Goal: Task Accomplishment & Management: Use online tool/utility

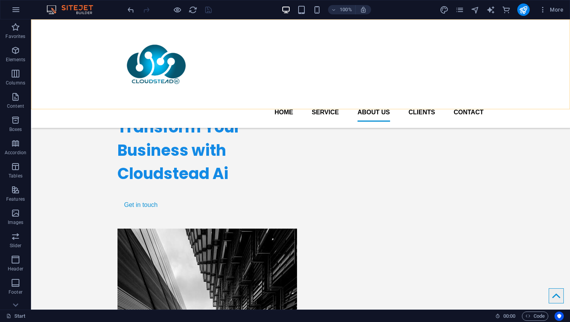
scroll to position [961, 0]
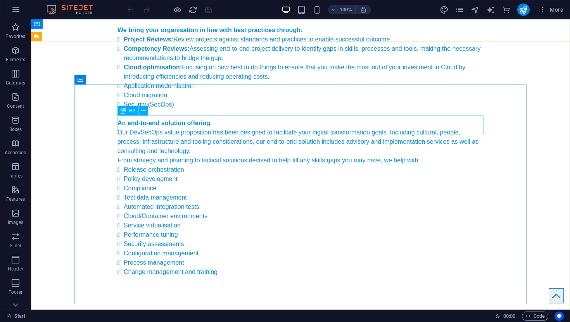
scroll to position [3819, 0]
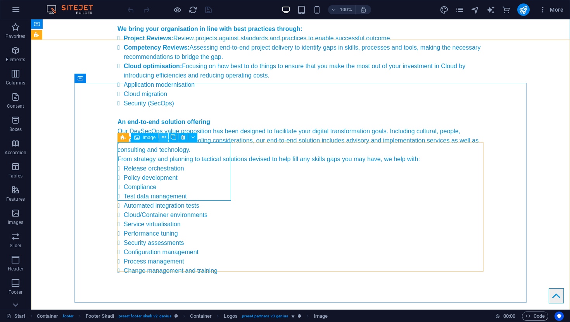
click at [162, 136] on icon at bounding box center [164, 137] width 4 height 8
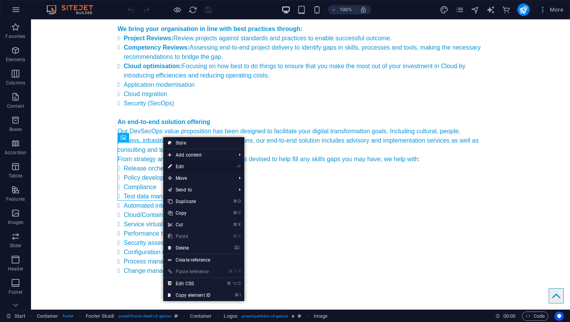
click at [180, 167] on link "⏎ Edit" at bounding box center [189, 167] width 52 height 12
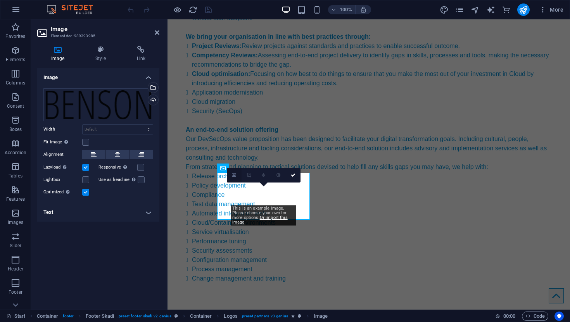
click at [234, 176] on icon at bounding box center [234, 174] width 4 height 5
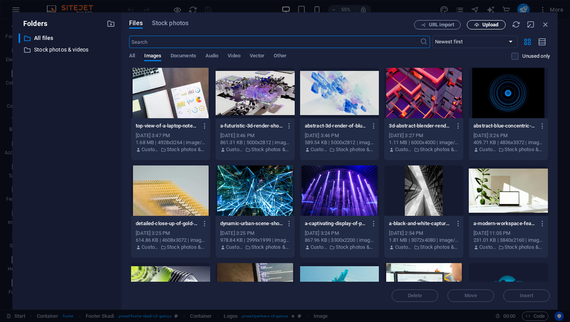
click at [490, 23] on span "Upload" at bounding box center [490, 24] width 16 height 5
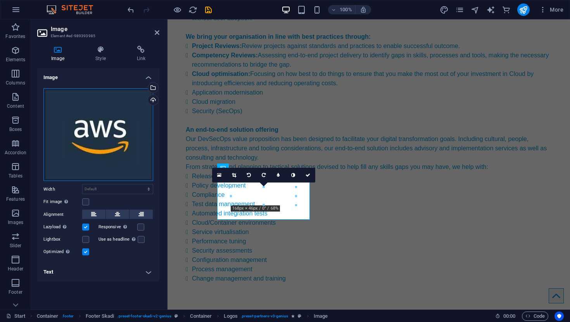
click at [122, 145] on div "Drag files here, click to choose files or select files from Files or our free s…" at bounding box center [98, 134] width 110 height 93
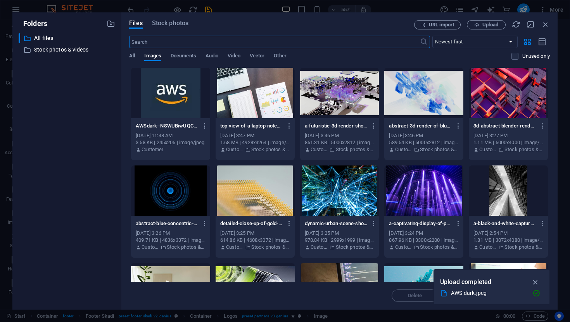
click at [177, 96] on div at bounding box center [170, 93] width 79 height 50
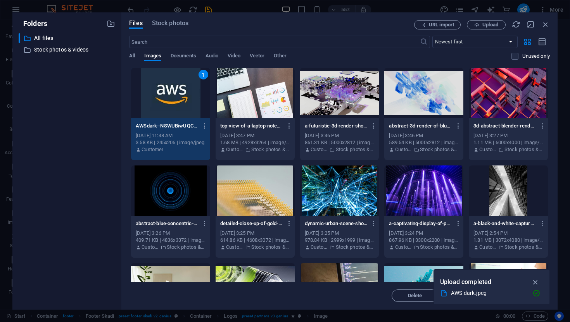
click at [178, 94] on div "1" at bounding box center [170, 93] width 79 height 50
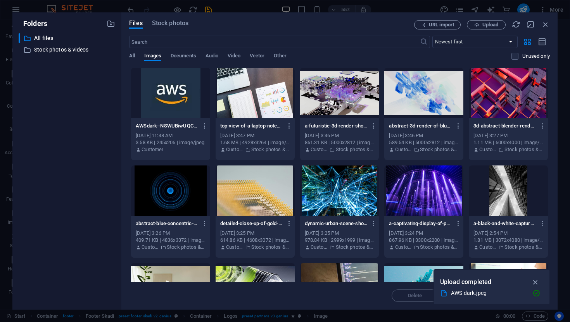
click at [176, 104] on div at bounding box center [170, 93] width 79 height 50
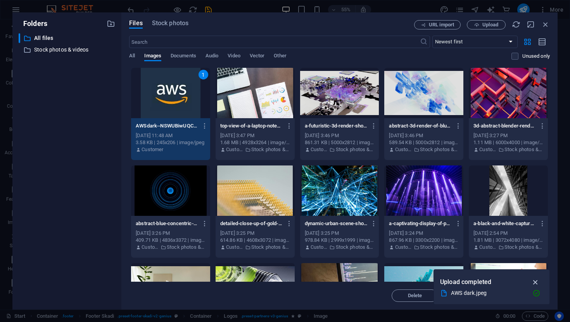
click at [536, 280] on icon "button" at bounding box center [535, 282] width 9 height 9
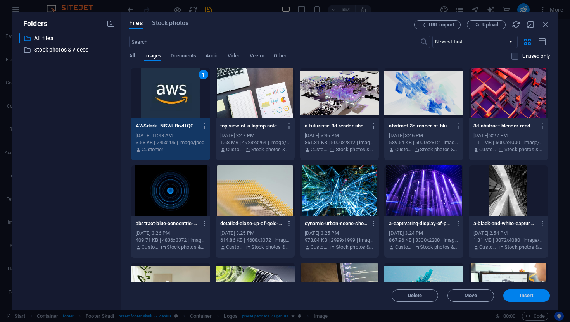
click at [529, 298] on span "Insert" at bounding box center [527, 295] width 14 height 5
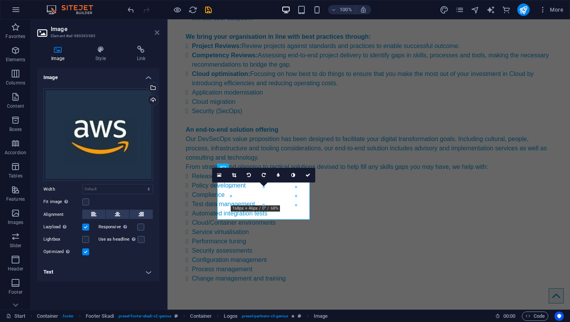
click at [156, 32] on icon at bounding box center [157, 32] width 5 height 6
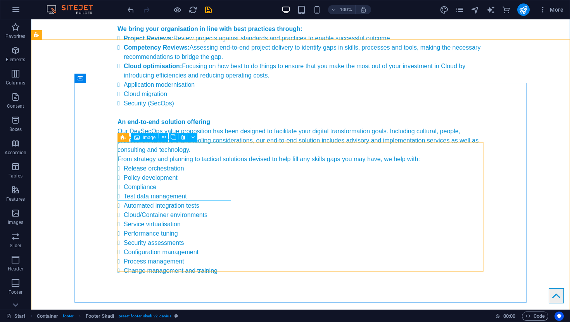
click at [162, 138] on icon at bounding box center [164, 137] width 4 height 8
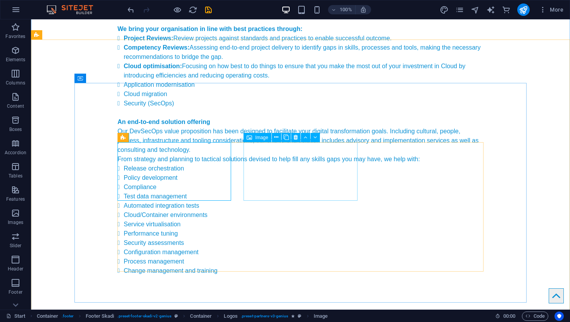
click at [277, 137] on icon at bounding box center [276, 137] width 4 height 8
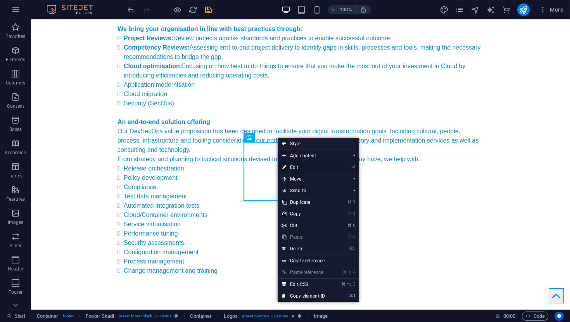
click at [303, 167] on link "⏎ Edit" at bounding box center [303, 168] width 52 height 12
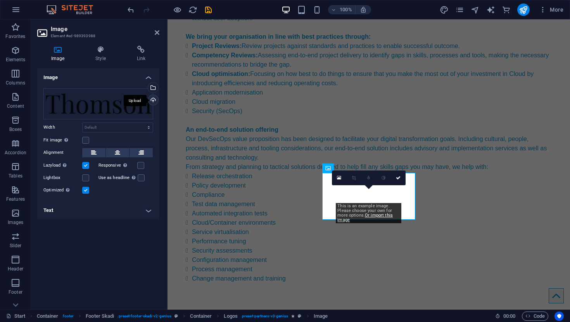
click at [154, 99] on div "Upload" at bounding box center [152, 101] width 12 height 12
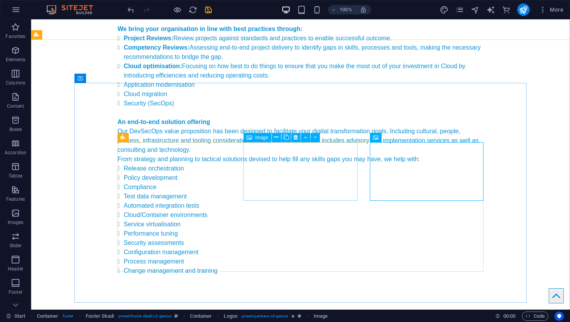
click at [277, 137] on icon at bounding box center [276, 137] width 4 height 8
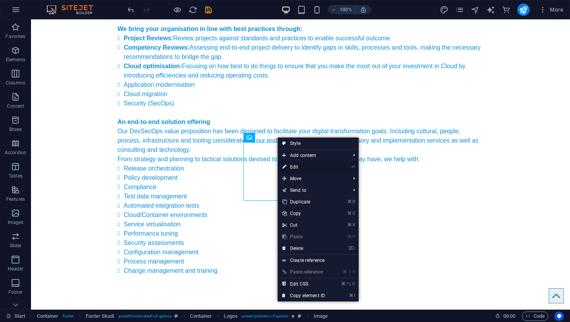
click at [295, 169] on link "⏎ Edit" at bounding box center [303, 167] width 52 height 12
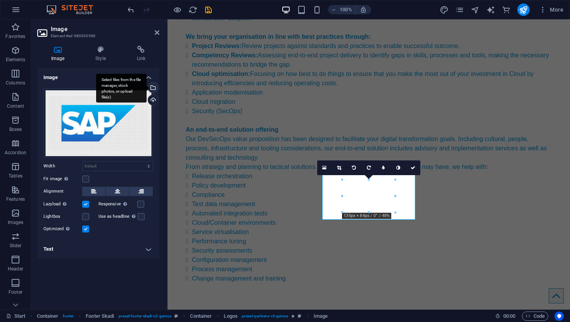
click at [155, 86] on div "Select files from the file manager, stock photos, or upload file(s)" at bounding box center [152, 89] width 12 height 12
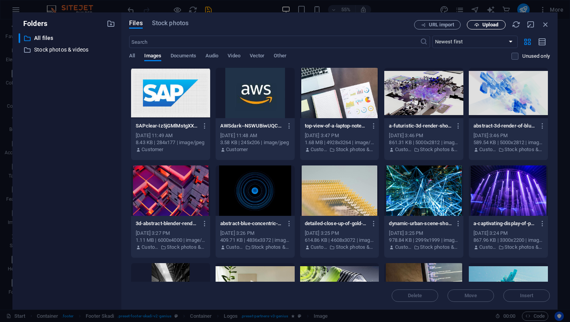
click at [491, 27] on span "Upload" at bounding box center [490, 24] width 16 height 5
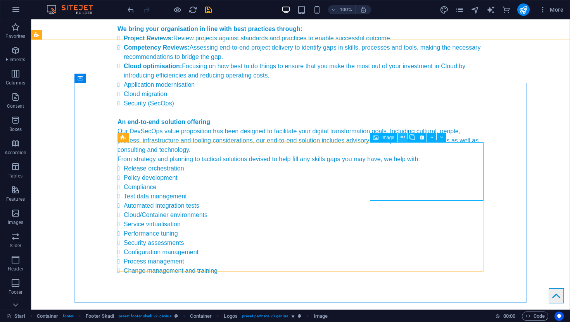
click at [403, 136] on icon at bounding box center [402, 137] width 4 height 8
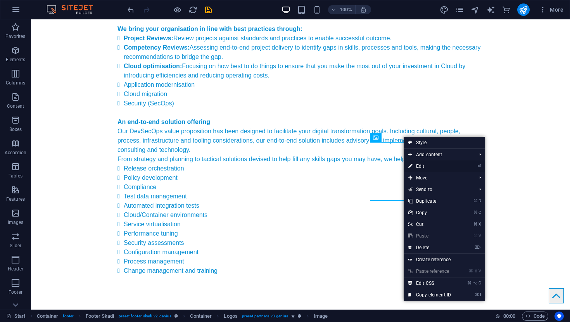
click at [415, 167] on link "⏎ Edit" at bounding box center [429, 166] width 52 height 12
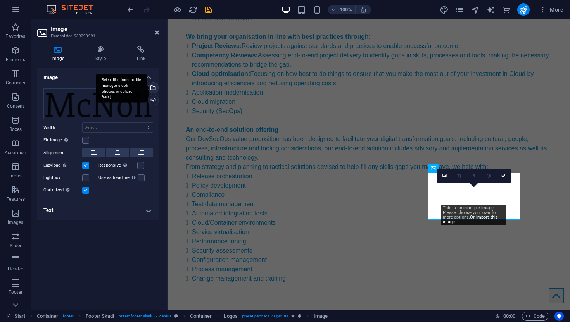
click at [155, 86] on div "Select files from the file manager, stock photos, or upload file(s)" at bounding box center [152, 89] width 12 height 12
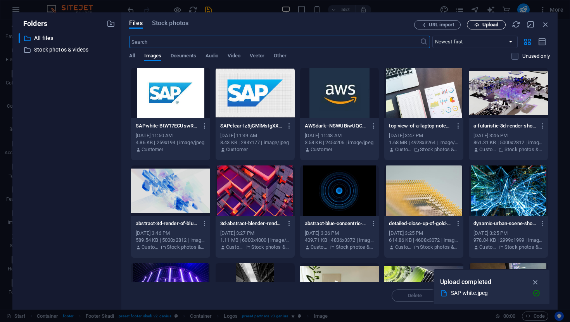
click at [493, 24] on span "Upload" at bounding box center [490, 24] width 16 height 5
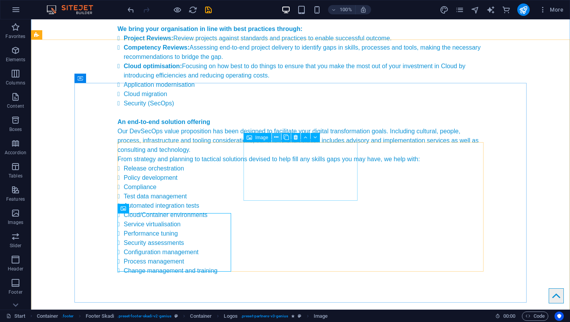
click at [277, 137] on icon at bounding box center [276, 137] width 4 height 8
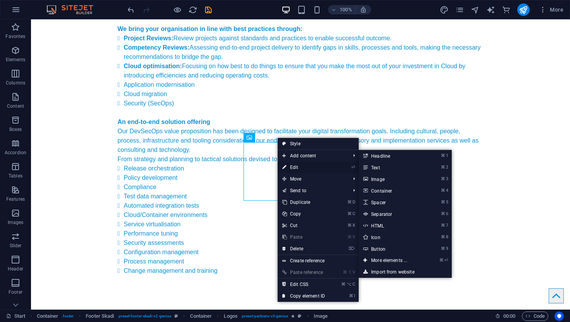
click at [296, 168] on link "⏎ Edit" at bounding box center [303, 168] width 52 height 12
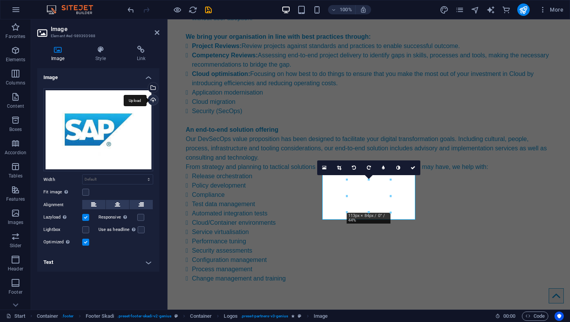
click at [153, 99] on div "Upload" at bounding box center [152, 101] width 12 height 12
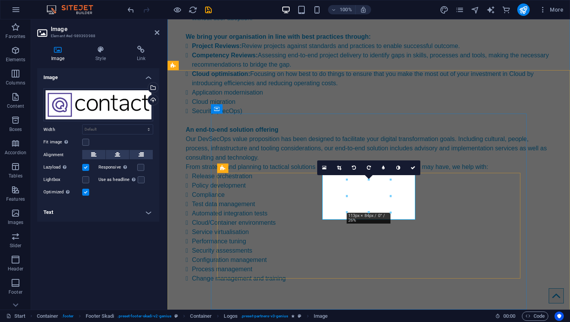
click at [414, 168] on icon at bounding box center [412, 167] width 5 height 5
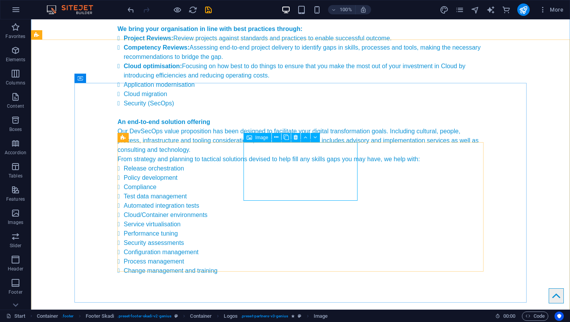
click at [276, 136] on icon at bounding box center [276, 137] width 4 height 8
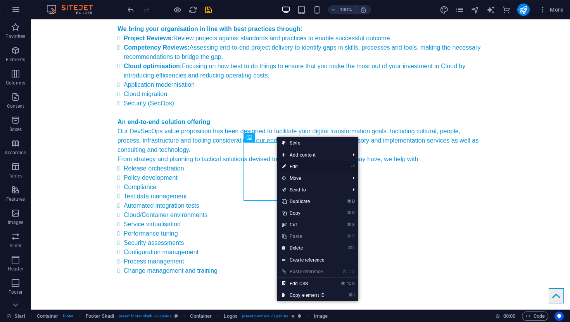
click at [294, 167] on link "⏎ Edit" at bounding box center [303, 167] width 52 height 12
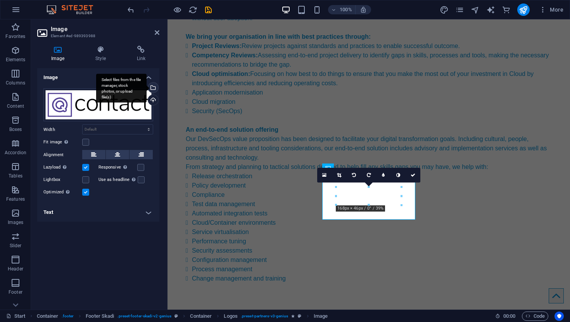
click at [154, 88] on div "Select files from the file manager, stock photos, or upload file(s)" at bounding box center [152, 89] width 12 height 12
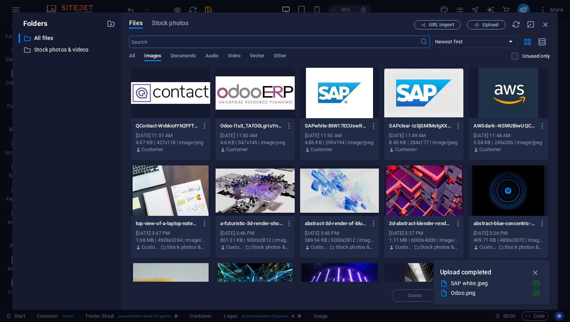
click at [354, 100] on div at bounding box center [339, 93] width 79 height 50
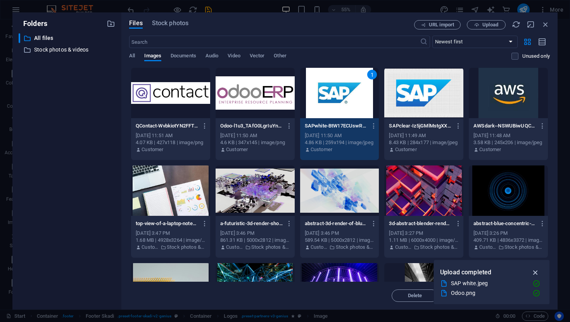
click at [536, 272] on icon "button" at bounding box center [535, 272] width 9 height 9
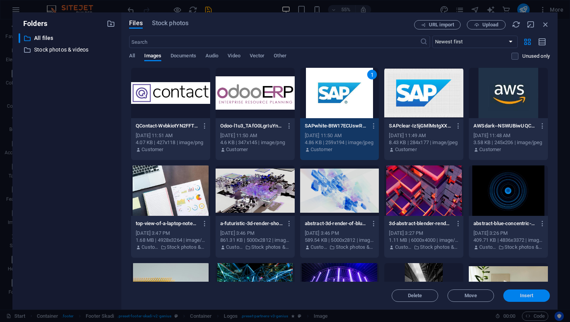
click at [538, 297] on span "Insert" at bounding box center [526, 295] width 40 height 5
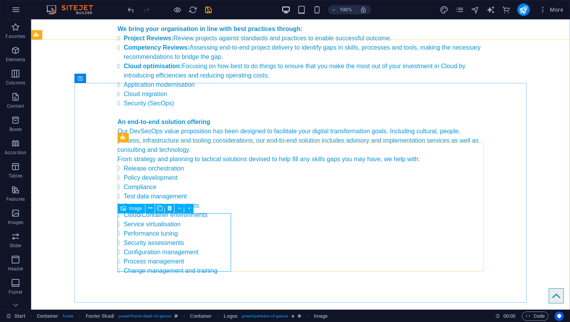
click at [150, 207] on icon at bounding box center [150, 208] width 4 height 8
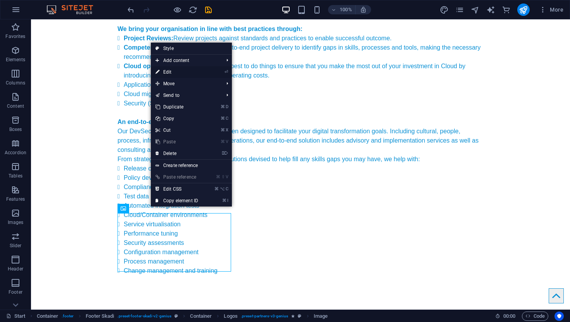
click at [175, 72] on link "⏎ Edit" at bounding box center [177, 72] width 52 height 12
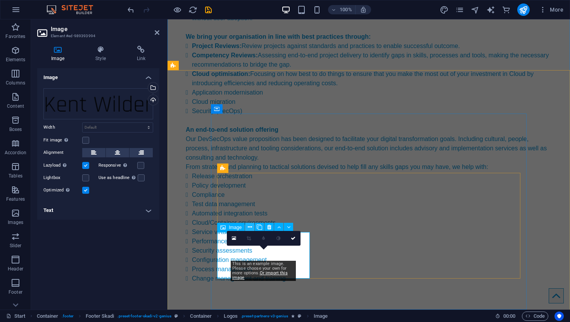
click at [250, 228] on icon at bounding box center [250, 227] width 4 height 8
click at [154, 98] on div "Upload" at bounding box center [152, 101] width 12 height 12
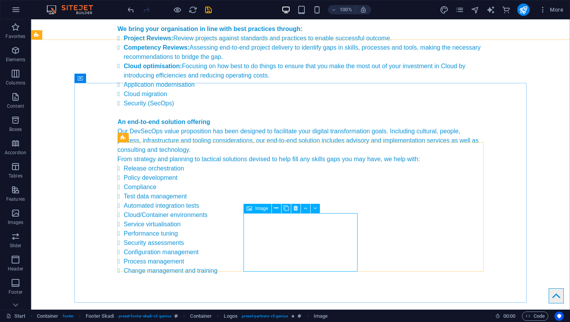
click at [276, 208] on icon at bounding box center [276, 208] width 4 height 8
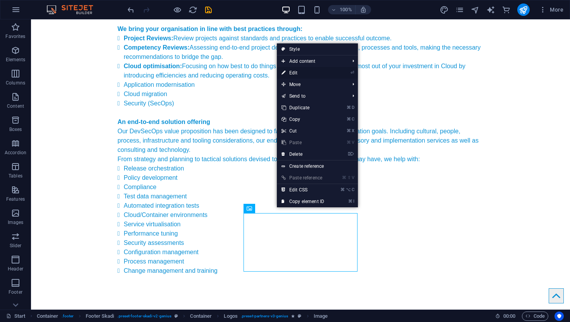
click at [298, 72] on link "⏎ Edit" at bounding box center [303, 73] width 52 height 12
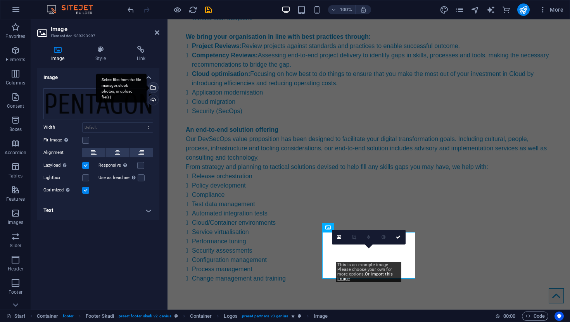
click at [153, 86] on div "Select files from the file manager, stock photos, or upload file(s)" at bounding box center [152, 89] width 12 height 12
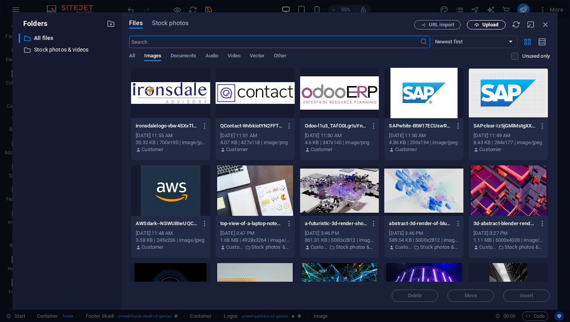
click at [495, 26] on span "Upload" at bounding box center [490, 24] width 16 height 5
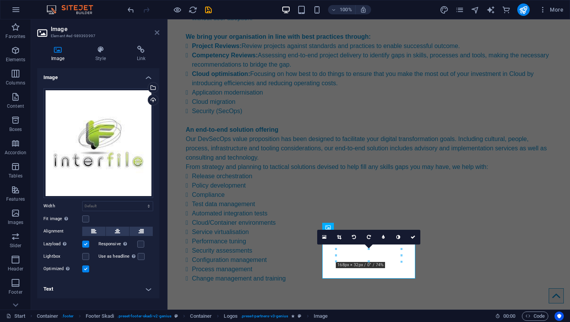
click at [156, 33] on icon at bounding box center [157, 32] width 5 height 6
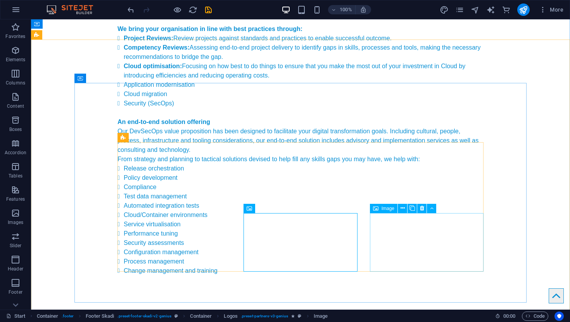
click at [402, 209] on icon at bounding box center [402, 208] width 4 height 8
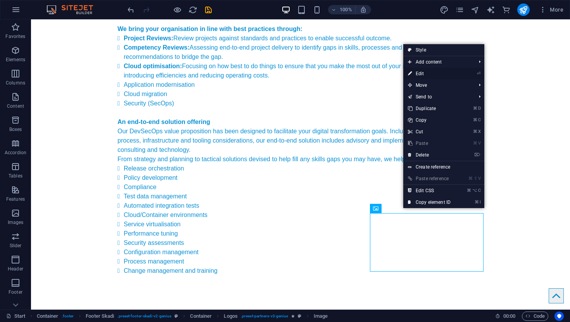
click at [423, 74] on link "⏎ Edit" at bounding box center [429, 74] width 52 height 12
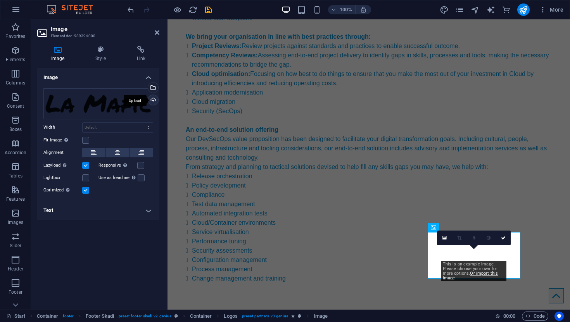
click at [155, 100] on div "Upload" at bounding box center [152, 101] width 12 height 12
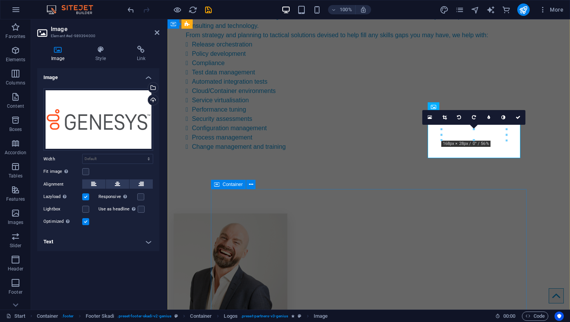
scroll to position [3963, 0]
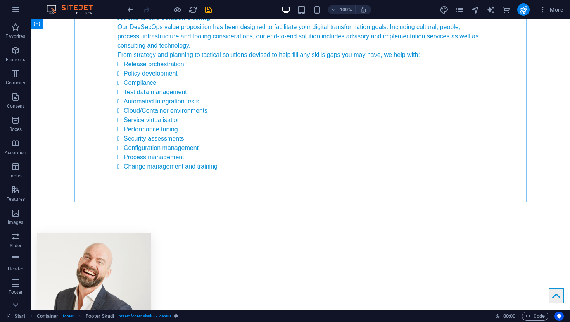
scroll to position [3925, 0]
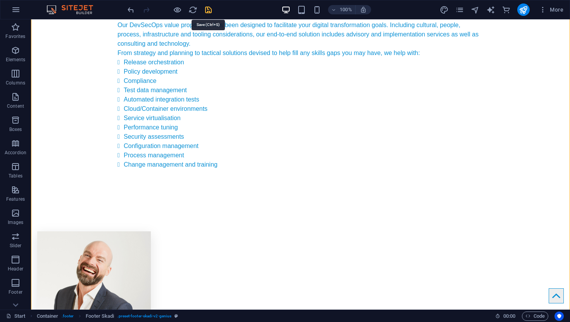
click at [209, 11] on icon "save" at bounding box center [208, 9] width 9 height 9
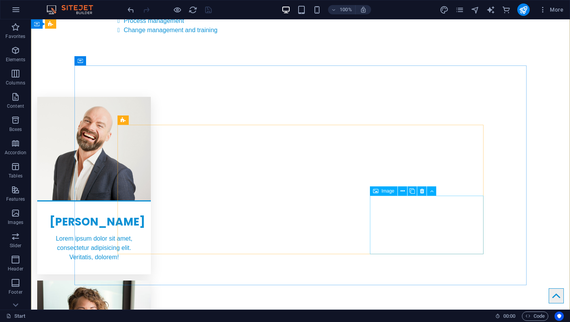
scroll to position [4060, 0]
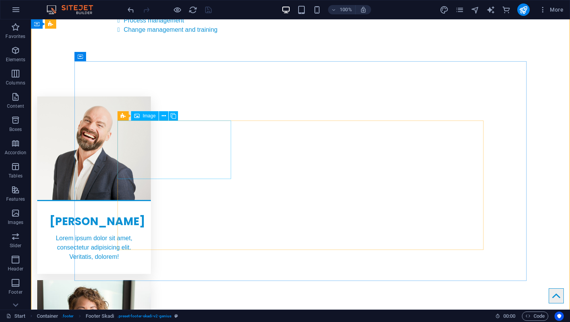
click at [164, 114] on icon at bounding box center [164, 116] width 4 height 8
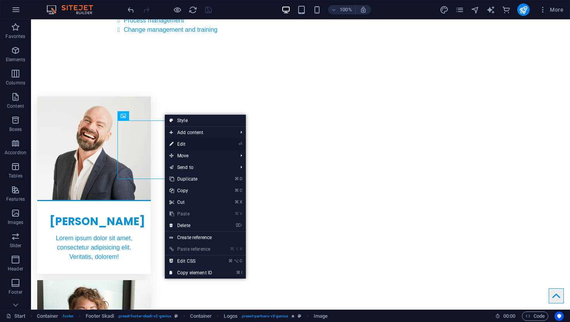
click at [182, 144] on link "⏎ Edit" at bounding box center [191, 144] width 52 height 12
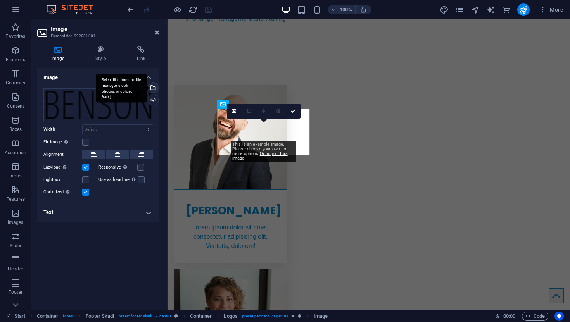
click at [153, 88] on div "Select files from the file manager, stock photos, or upload file(s)" at bounding box center [152, 89] width 12 height 12
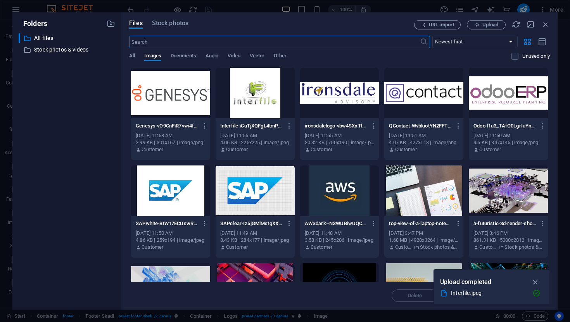
scroll to position [4182, 0]
click at [496, 24] on span "Upload" at bounding box center [490, 24] width 16 height 5
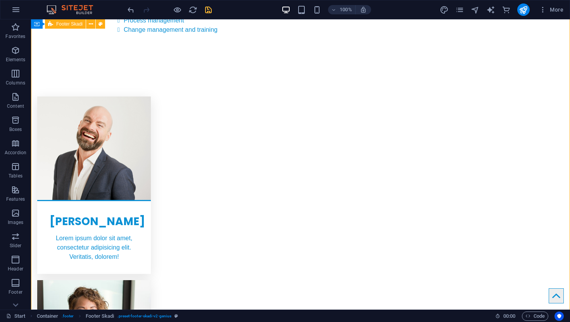
click at [208, 10] on icon "save" at bounding box center [208, 9] width 9 height 9
checkbox input "false"
